Goal: Transaction & Acquisition: Purchase product/service

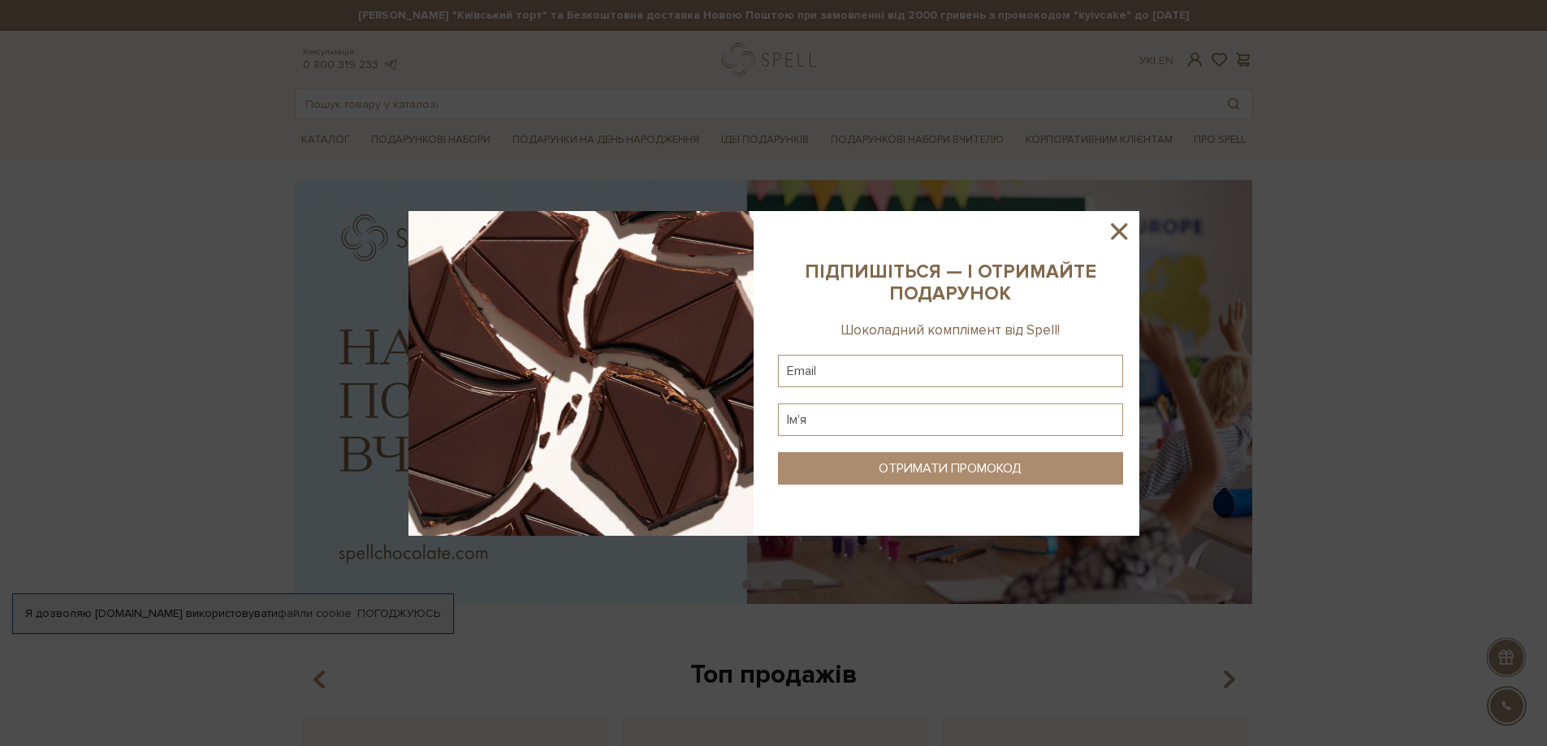
click at [1116, 235] on icon at bounding box center [1119, 232] width 28 height 28
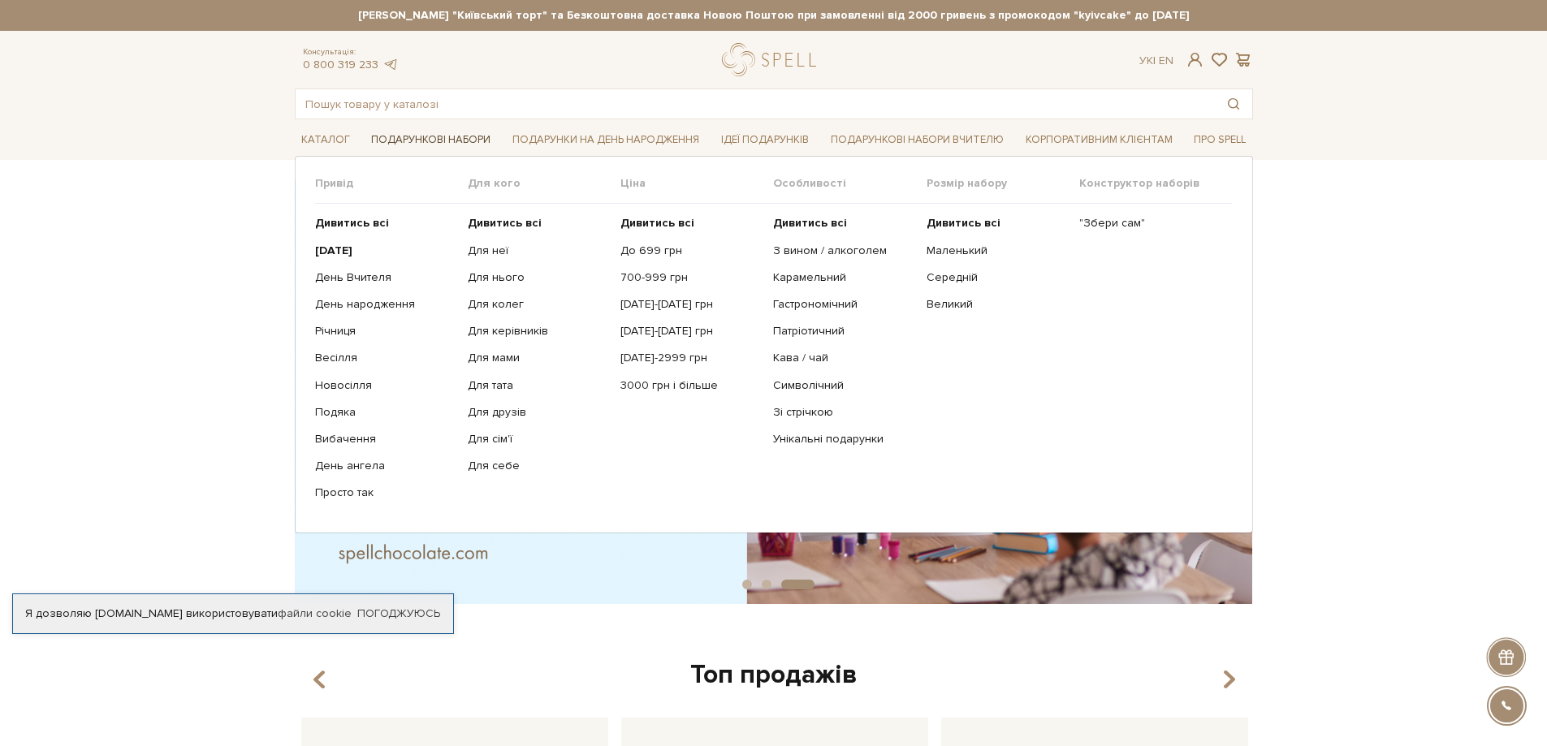
click at [472, 139] on link "Подарункові набори" at bounding box center [431, 139] width 132 height 25
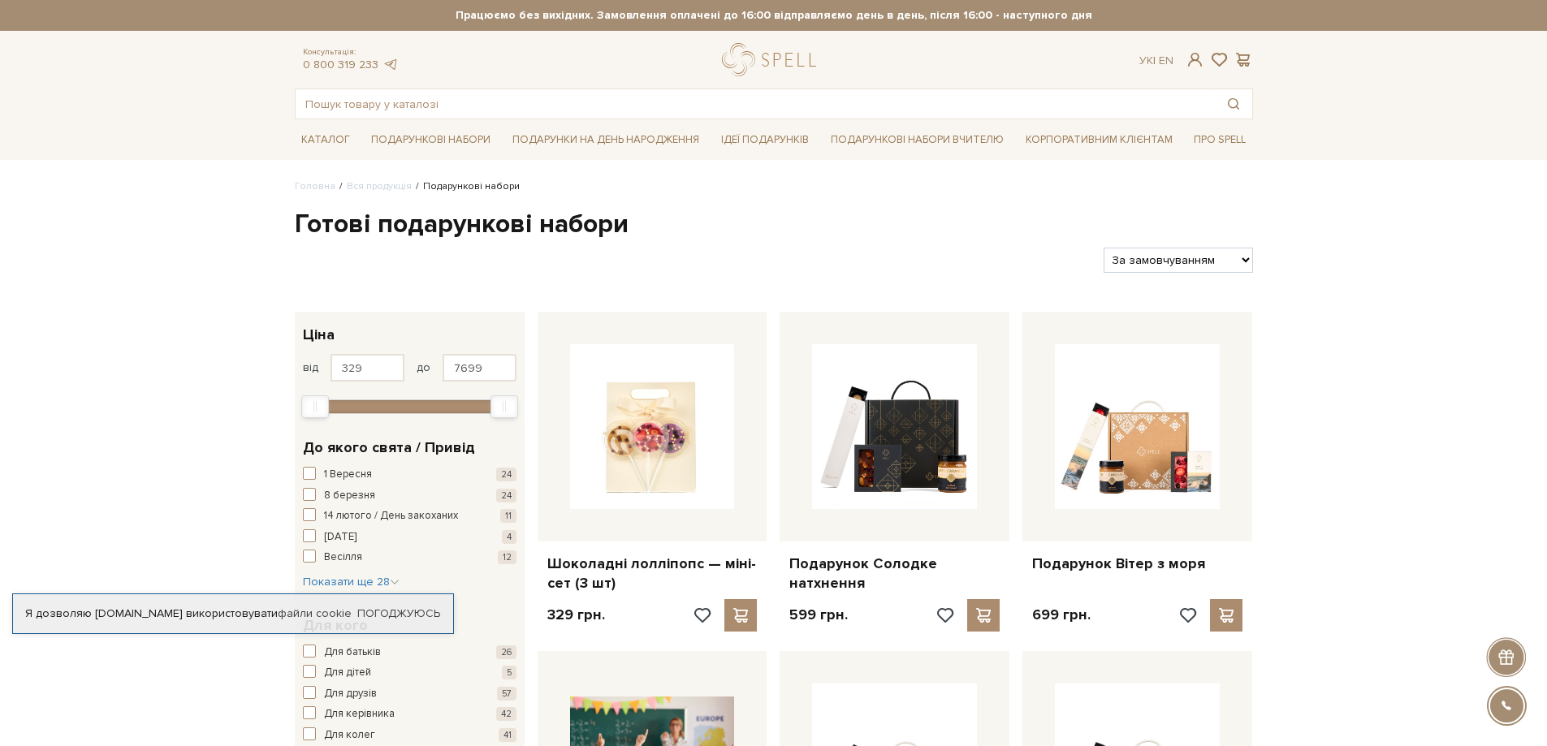
scroll to position [81, 0]
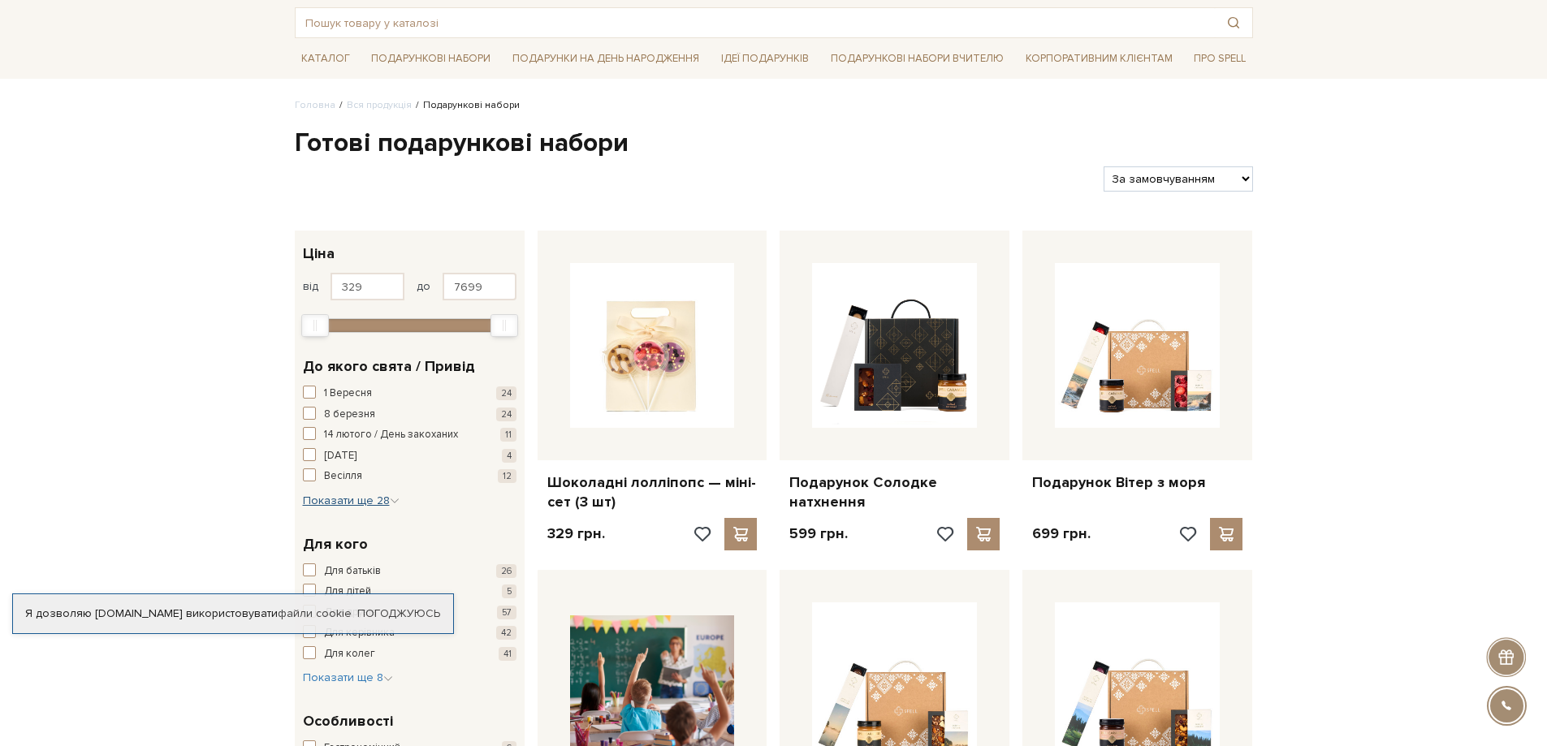
click at [370, 499] on span "Показати ще 28" at bounding box center [351, 501] width 97 height 14
click at [386, 545] on span "День вчителя" at bounding box center [357, 548] width 67 height 16
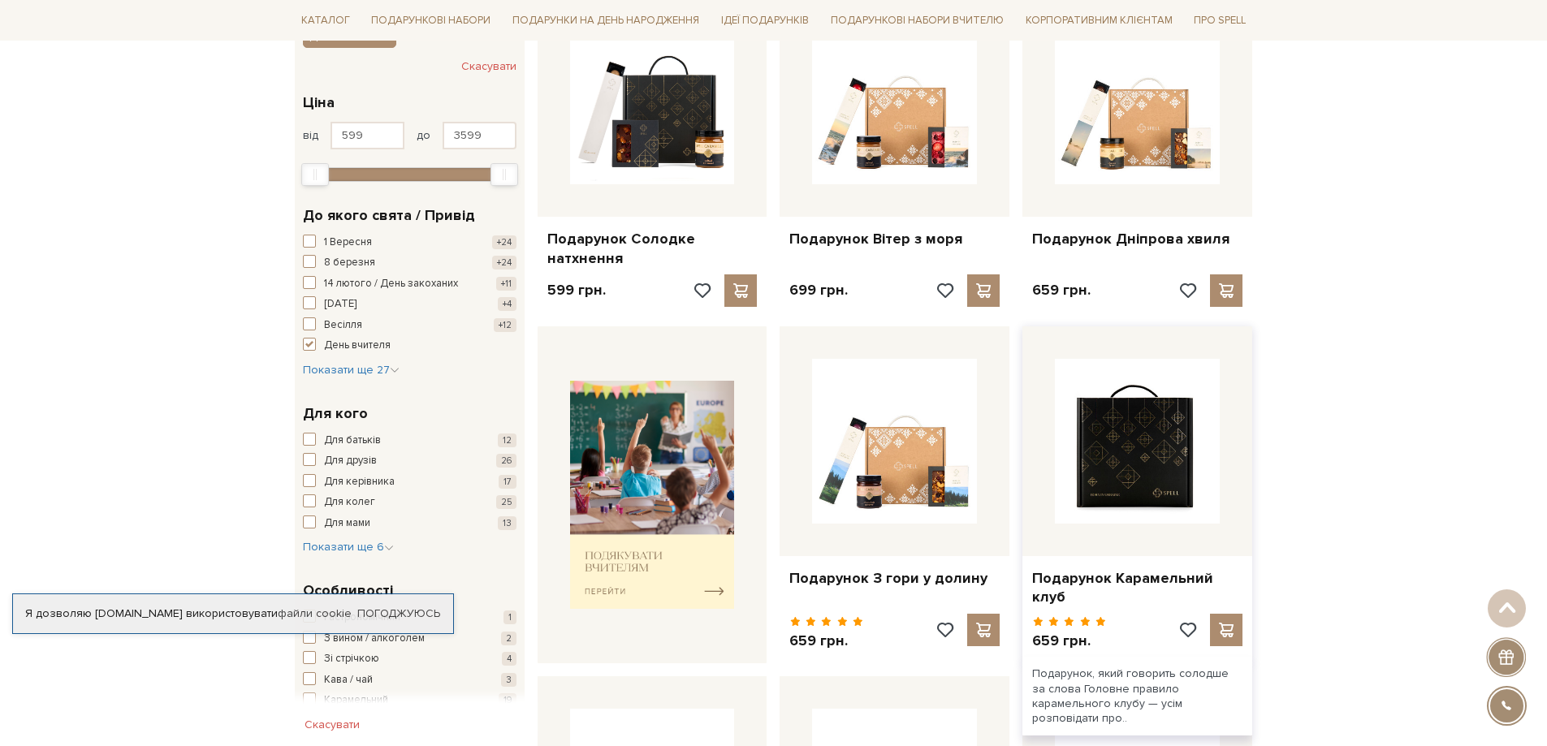
scroll to position [244, 0]
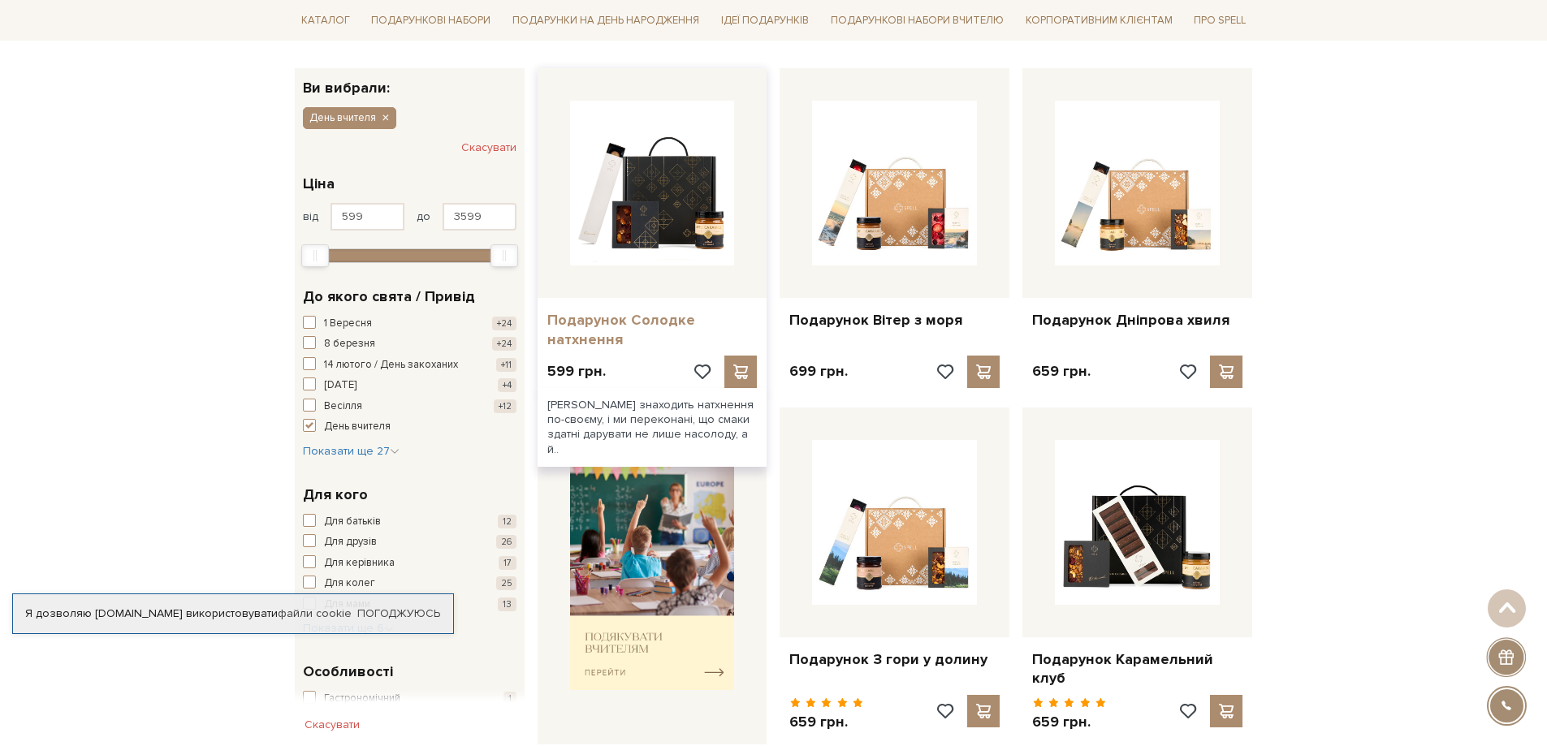
click at [605, 327] on link "Подарунок Солодке натхнення" at bounding box center [652, 330] width 210 height 38
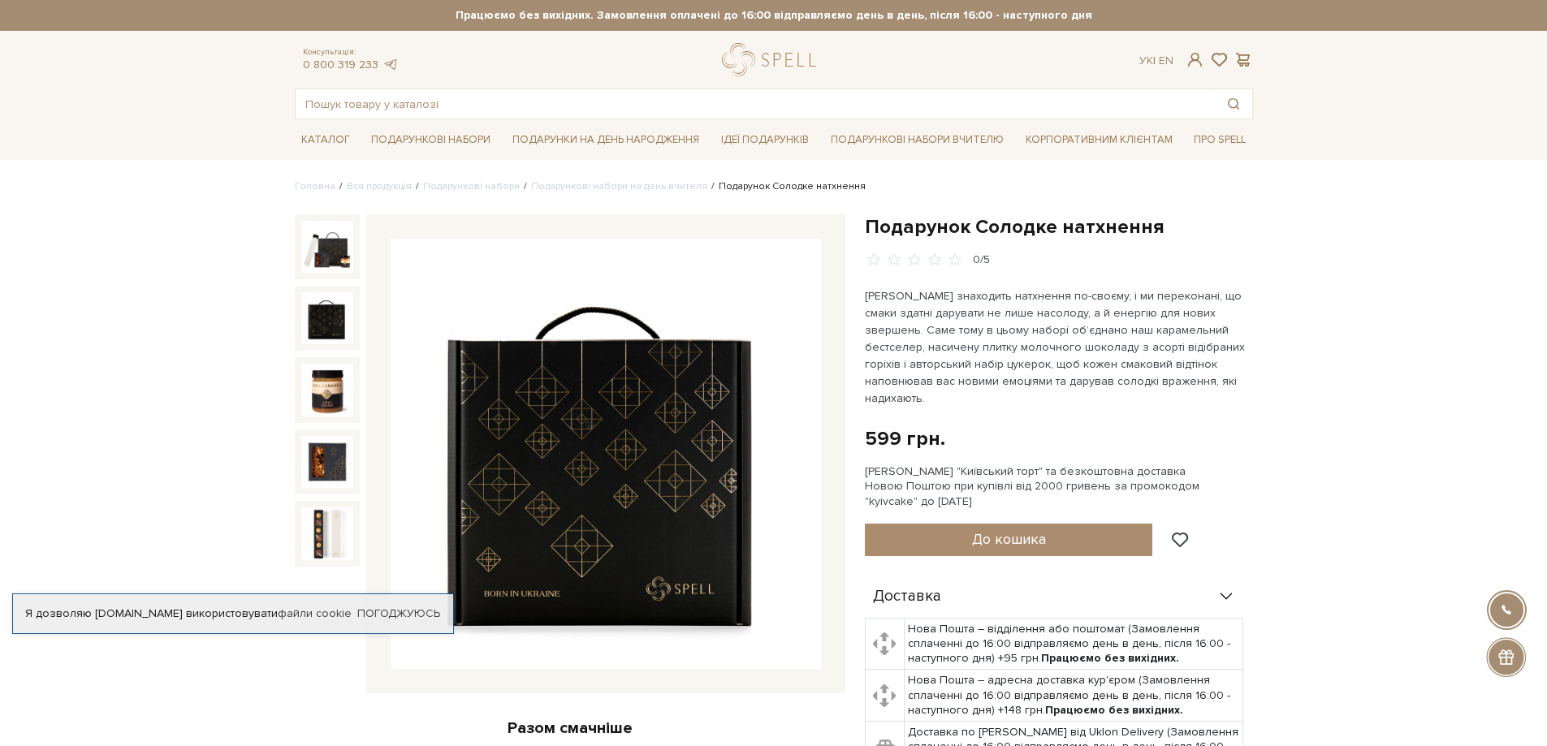
click at [317, 319] on img at bounding box center [327, 318] width 52 height 52
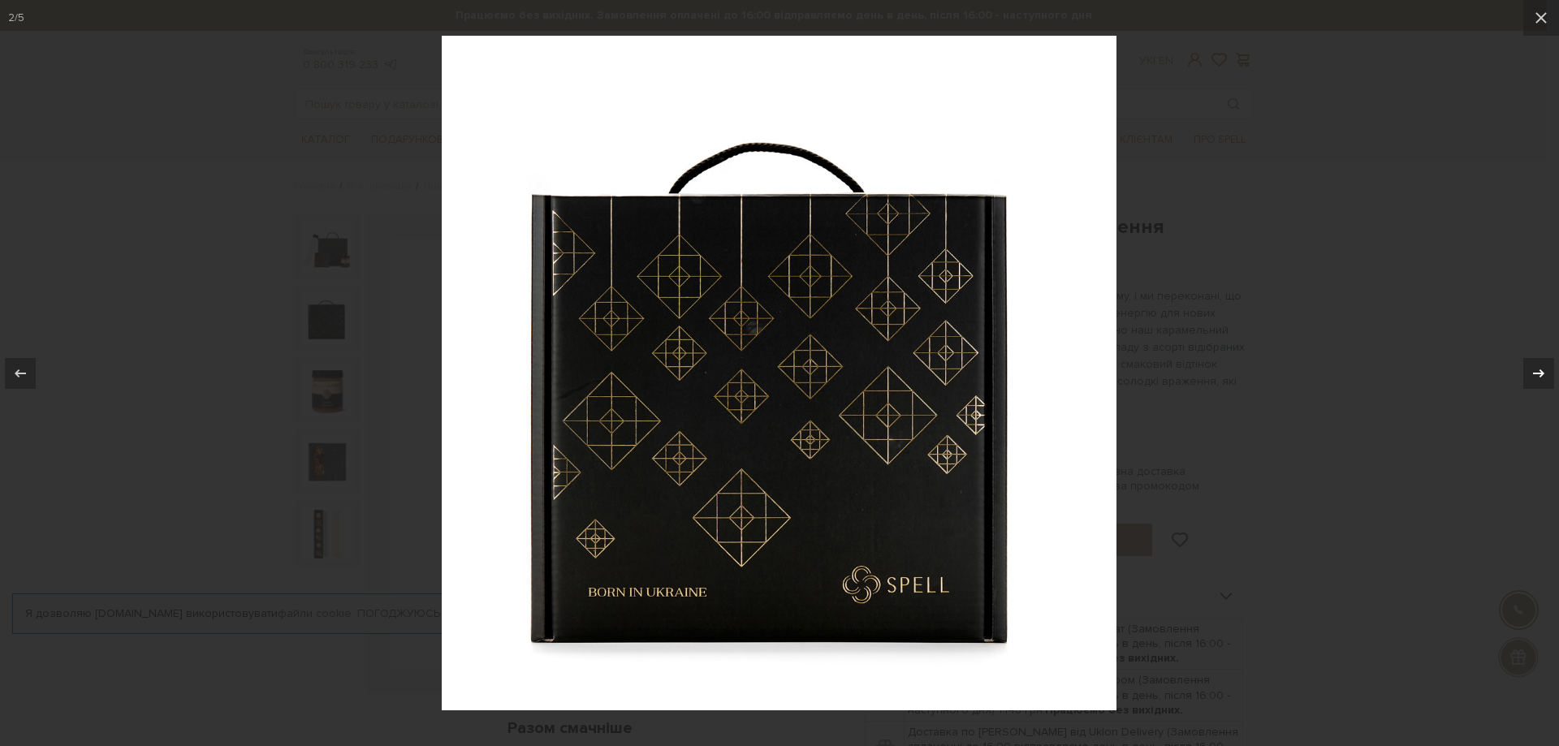
click at [1546, 369] on icon at bounding box center [1538, 373] width 19 height 19
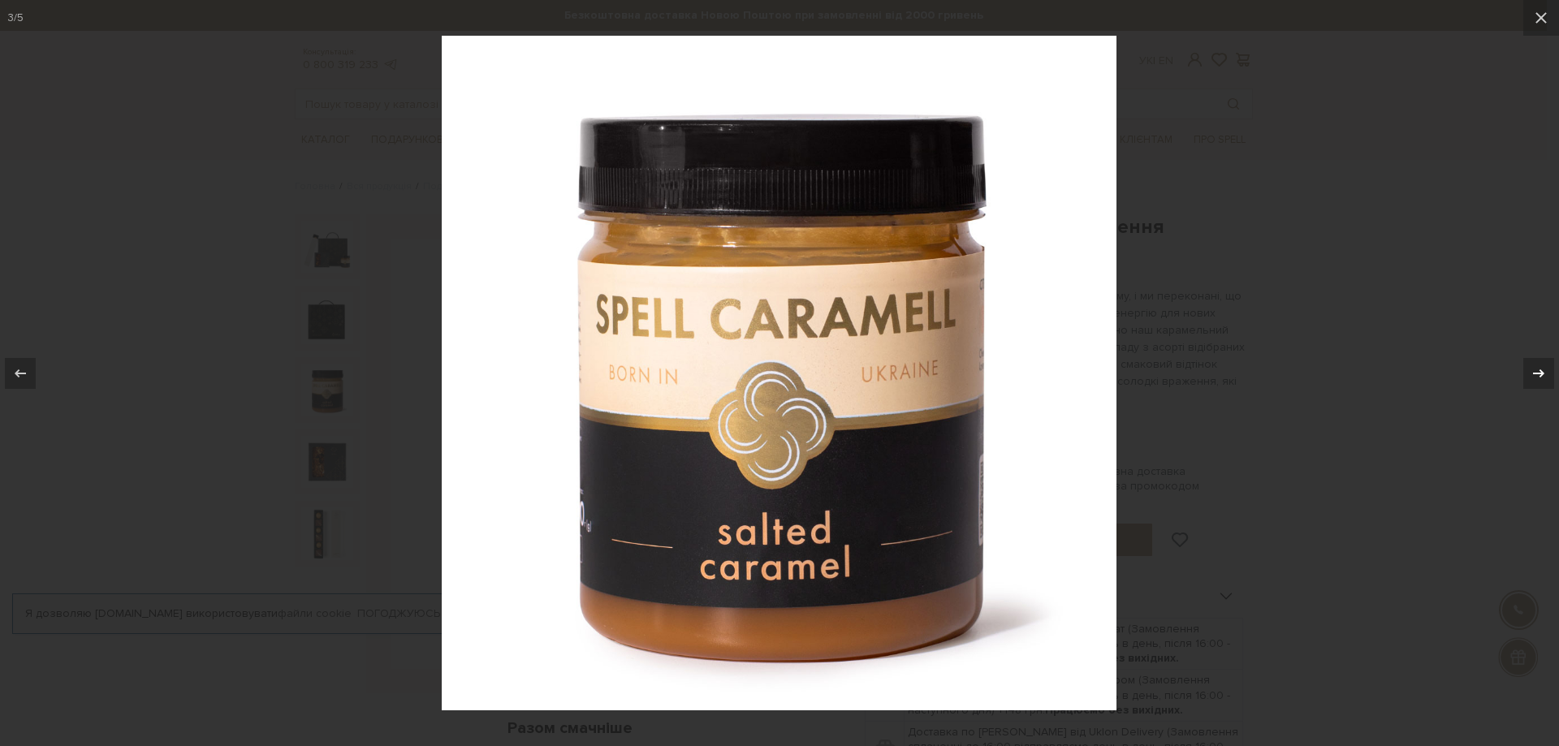
click at [1546, 369] on div at bounding box center [1538, 373] width 31 height 31
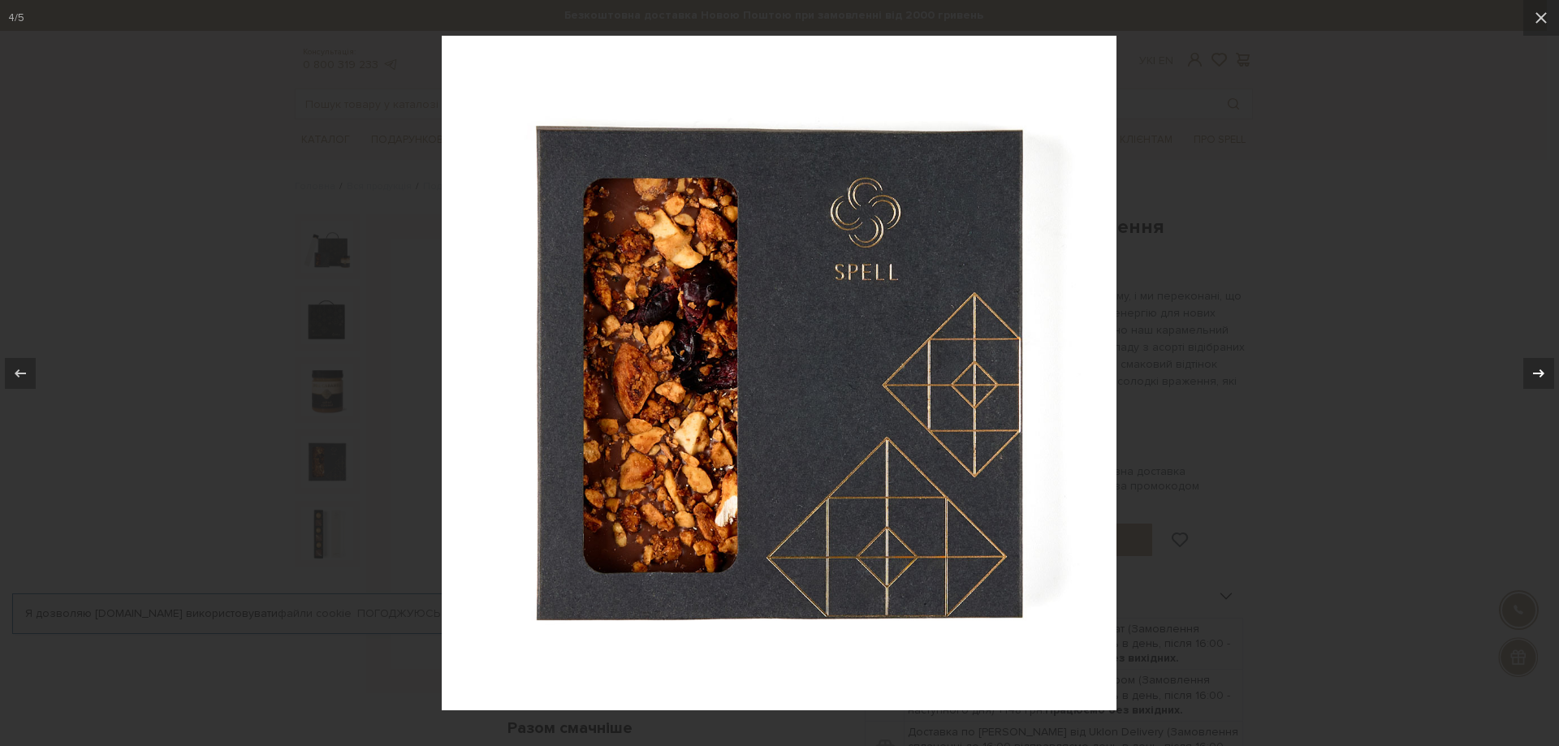
click at [1546, 370] on div at bounding box center [1538, 373] width 31 height 31
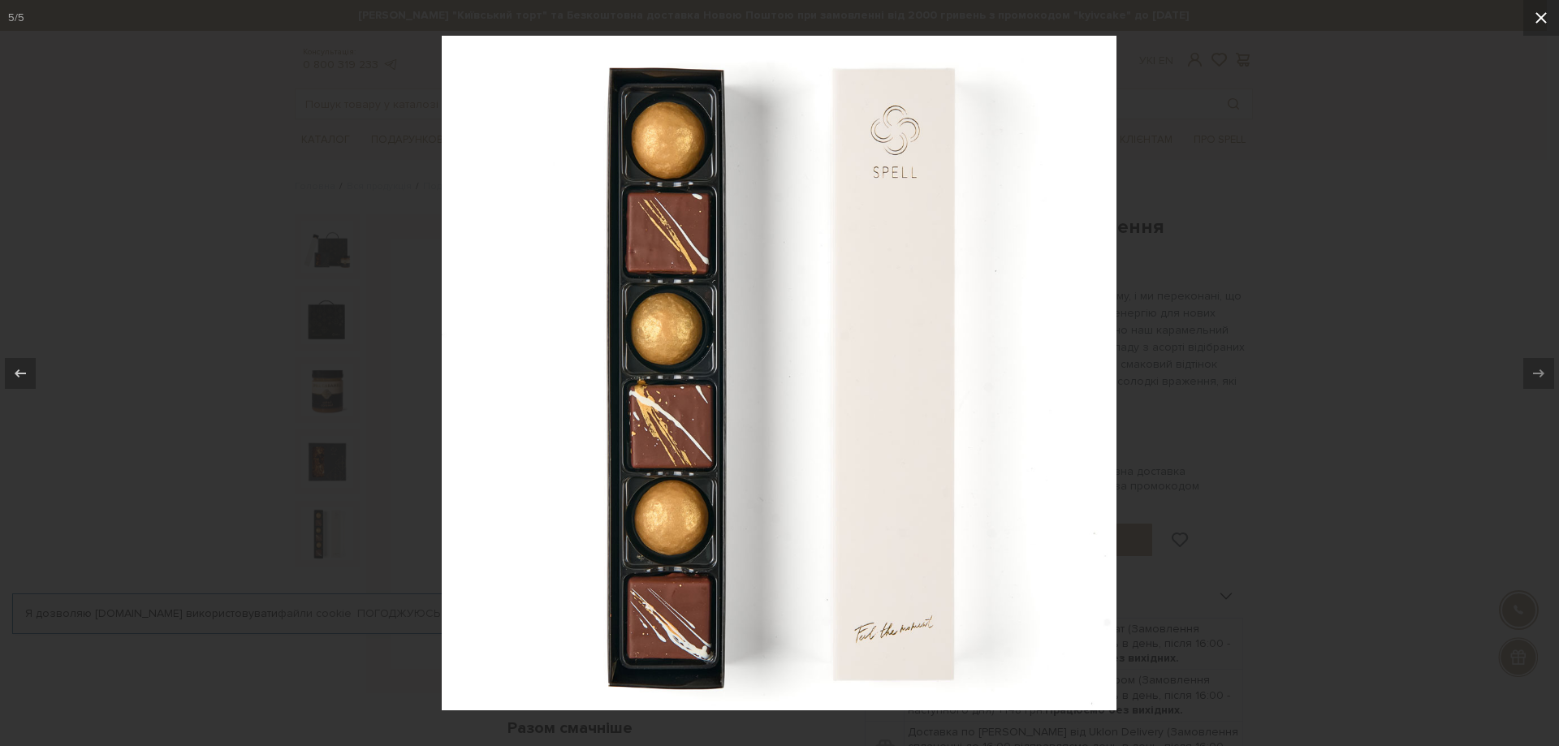
drag, startPoint x: 1533, startPoint y: 19, endPoint x: 1528, endPoint y: 30, distance: 12.4
click at [1535, 19] on icon at bounding box center [1540, 17] width 19 height 19
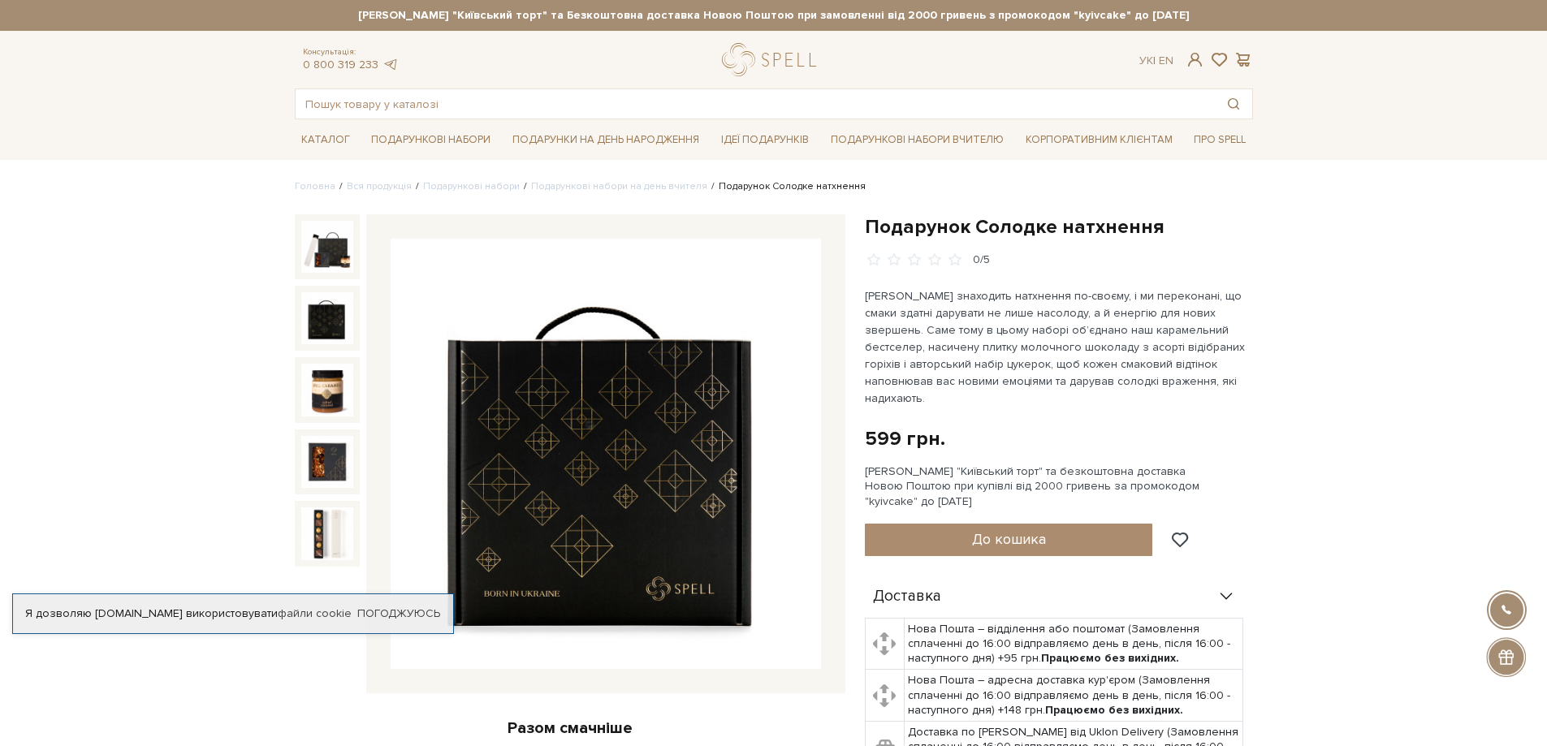
scroll to position [162, 0]
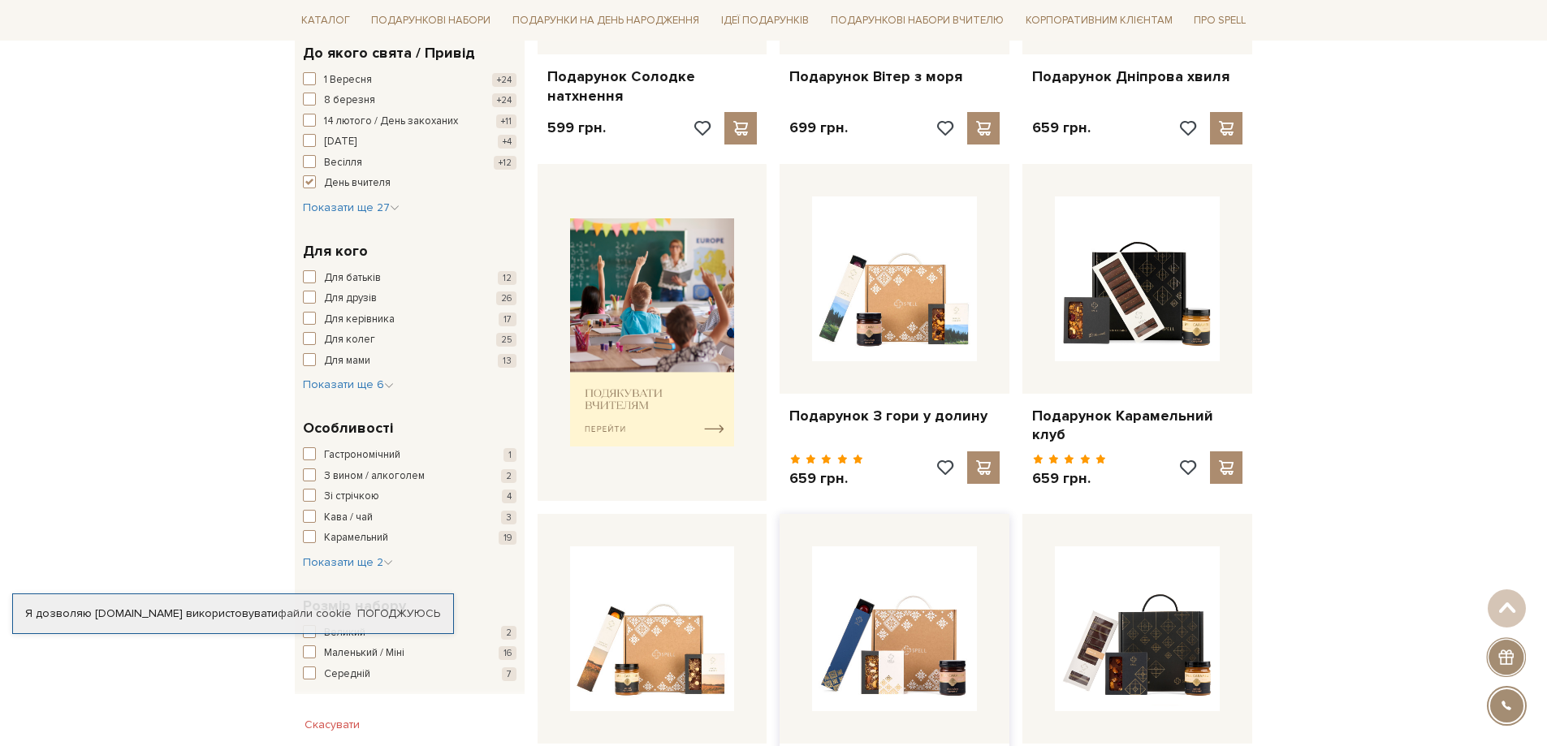
scroll to position [81, 0]
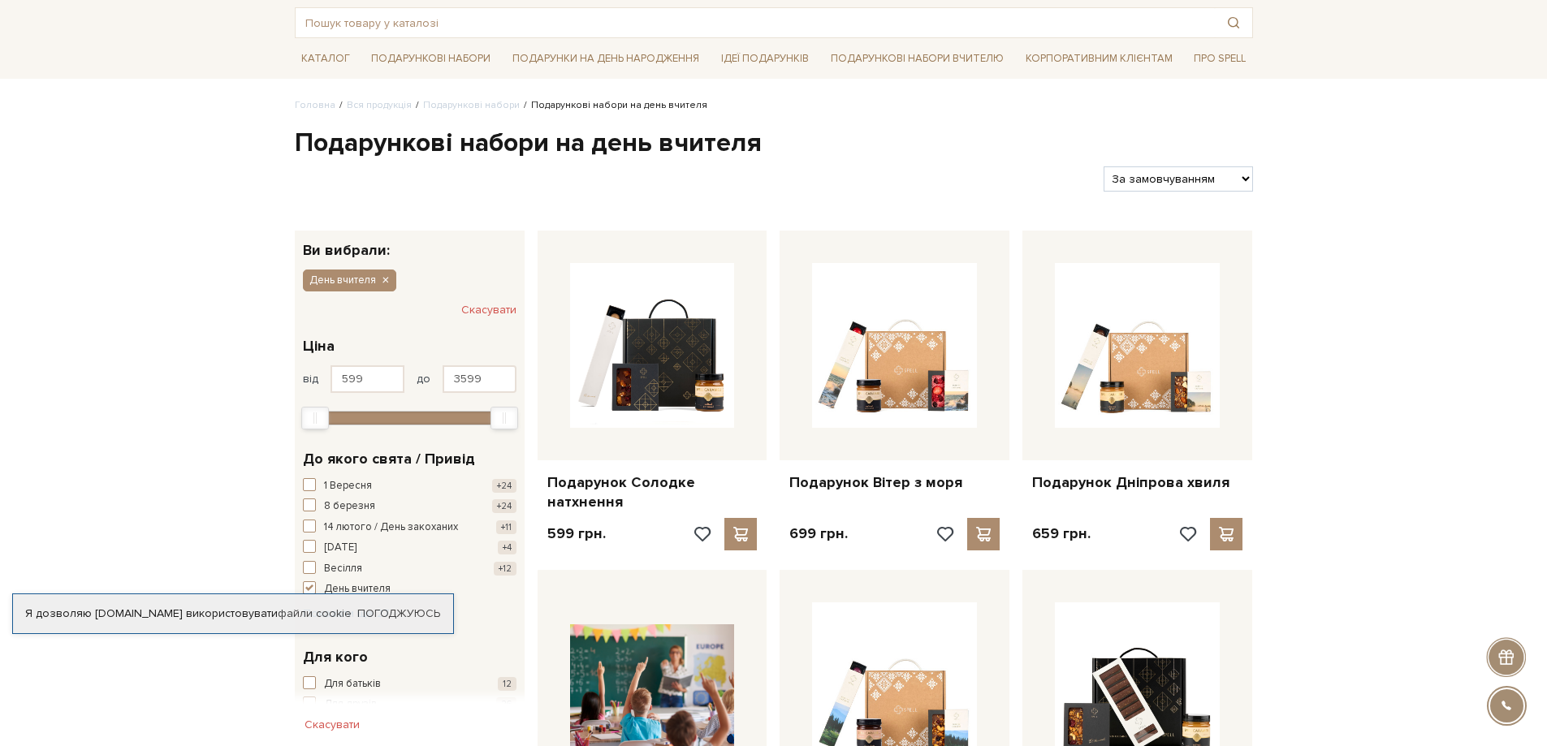
click at [1144, 172] on select "За замовчуванням За Ціною (зростання) За Ціною (зменшення) Новинки За популярні…" at bounding box center [1177, 178] width 149 height 25
select select "[URL][DOMAIN_NAME]"
click at [1103, 166] on select "За замовчуванням За Ціною (зростання) За Ціною (зменшення) Новинки За популярні…" at bounding box center [1177, 178] width 149 height 25
